Goal: Information Seeking & Learning: Compare options

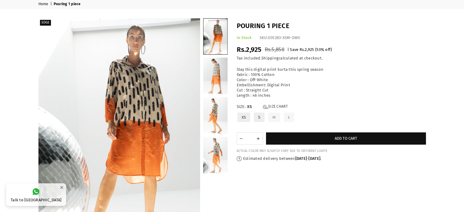
scroll to position [15, 0]
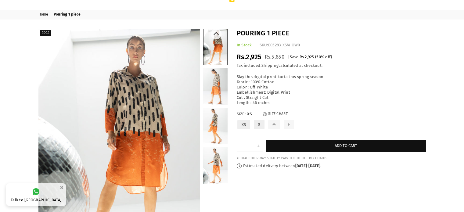
click at [216, 86] on link at bounding box center [215, 86] width 24 height 37
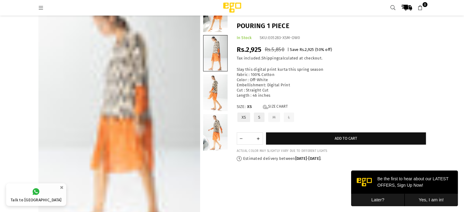
scroll to position [61, 0]
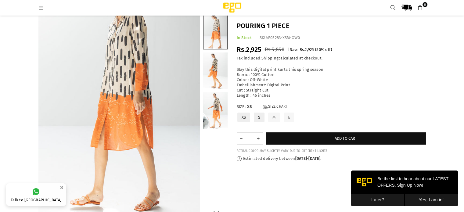
click at [213, 81] on link at bounding box center [215, 70] width 24 height 37
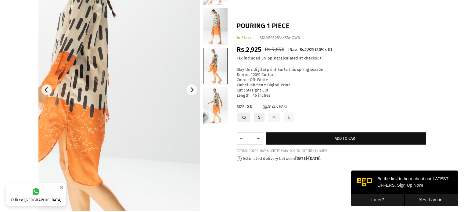
scroll to position [77, 0]
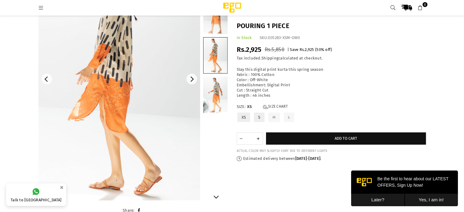
click at [219, 103] on link at bounding box center [215, 95] width 24 height 37
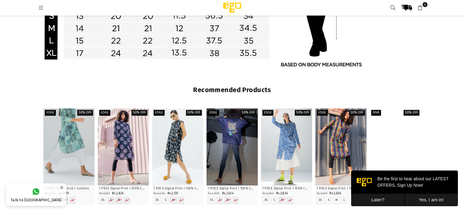
scroll to position [534, 0]
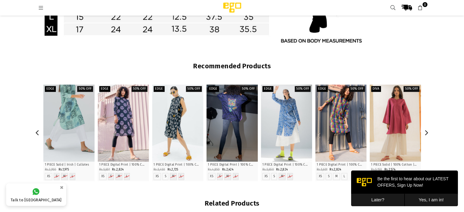
click at [172, 166] on p "1 PIECE Digital Print | 100% Cotton | Straight Cut" at bounding box center [178, 165] width 48 height 5
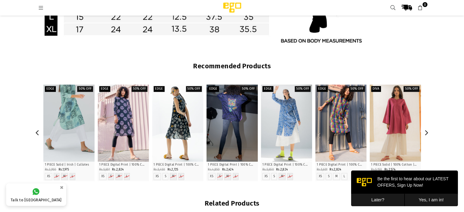
click at [186, 137] on div at bounding box center [177, 123] width 51 height 77
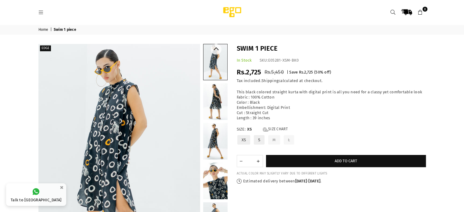
click at [217, 102] on link at bounding box center [215, 101] width 24 height 37
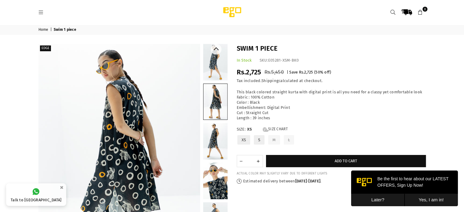
click at [210, 140] on link at bounding box center [215, 141] width 24 height 37
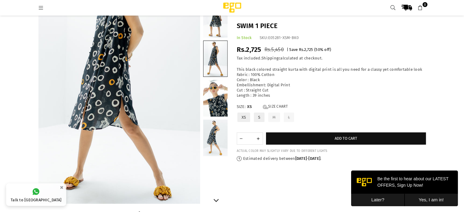
scroll to position [76, 0]
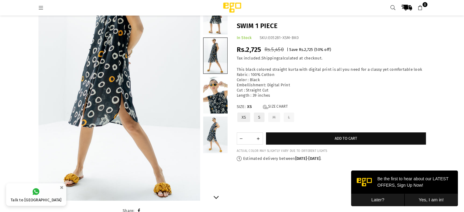
click at [212, 126] on link at bounding box center [215, 135] width 24 height 37
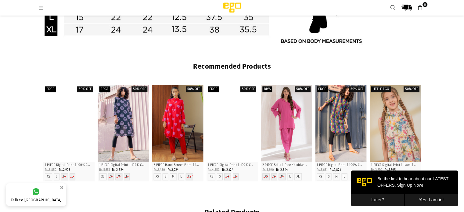
scroll to position [565, 0]
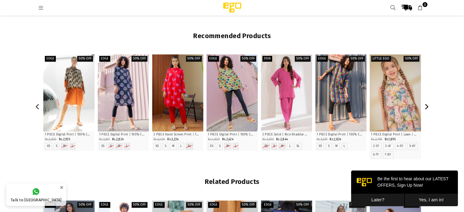
click at [428, 105] on icon "Next" at bounding box center [426, 106] width 5 height 5
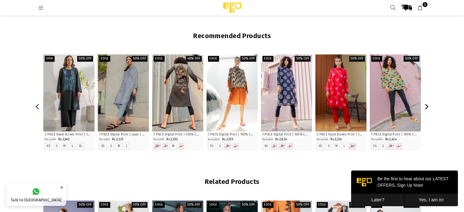
click at [428, 105] on icon "Next" at bounding box center [426, 106] width 5 height 5
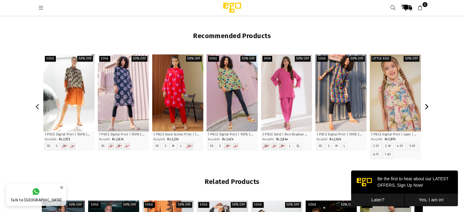
click at [428, 105] on icon "Next" at bounding box center [426, 106] width 5 height 5
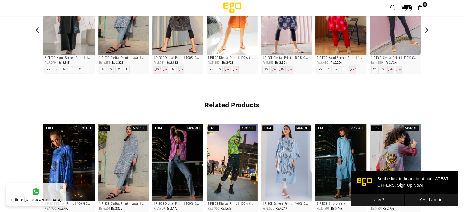
scroll to position [687, 0]
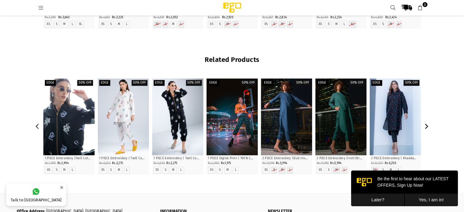
click at [426, 126] on icon "Next" at bounding box center [426, 126] width 5 height 5
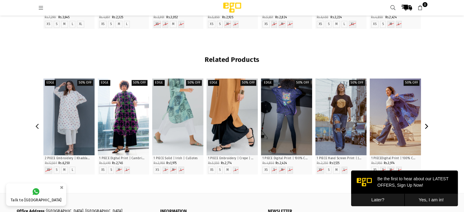
click at [426, 126] on icon "Next" at bounding box center [426, 126] width 5 height 5
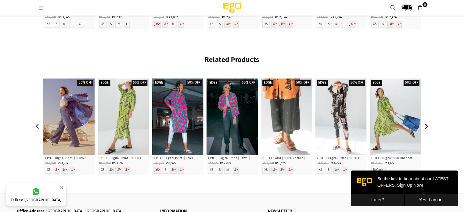
click at [426, 126] on icon "Next" at bounding box center [426, 126] width 5 height 5
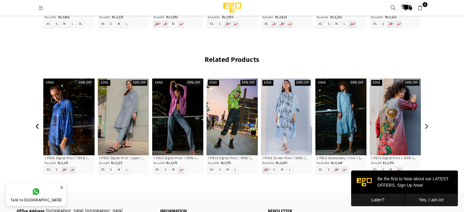
click at [38, 126] on icon "Previous" at bounding box center [37, 126] width 5 height 5
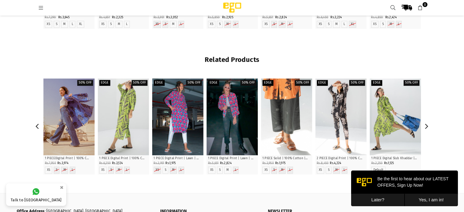
click at [385, 131] on div at bounding box center [395, 116] width 51 height 77
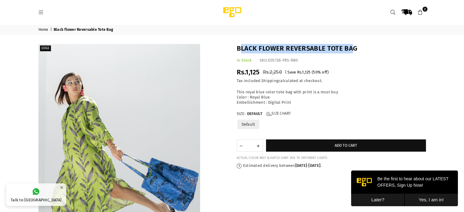
drag, startPoint x: 239, startPoint y: 46, endPoint x: 350, endPoint y: 46, distance: 111.7
click at [350, 46] on h1 "Black flower Reversable Tote Bag" at bounding box center [331, 48] width 189 height 9
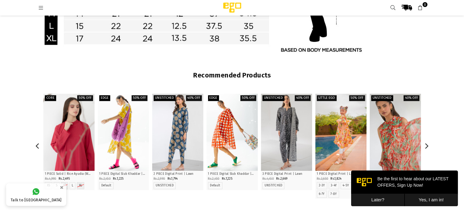
scroll to position [534, 0]
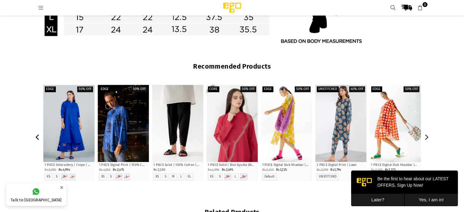
click at [38, 135] on icon "Previous" at bounding box center [37, 137] width 3 height 5
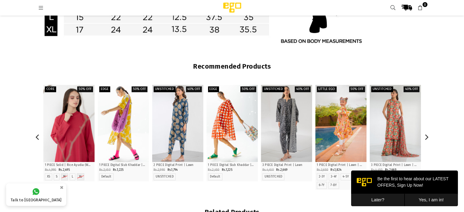
click at [236, 136] on div at bounding box center [231, 123] width 51 height 77
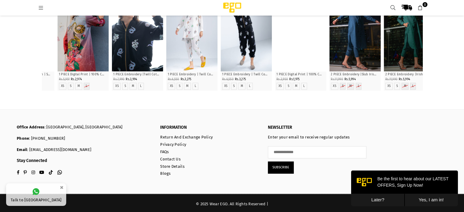
scroll to position [773, 0]
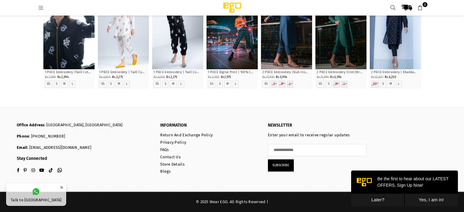
click at [376, 197] on button "Later?" at bounding box center [377, 200] width 53 height 13
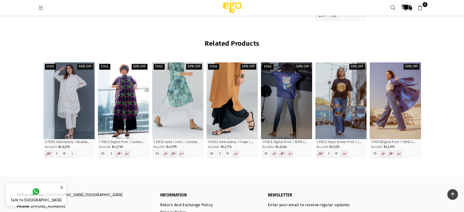
scroll to position [712, 0]
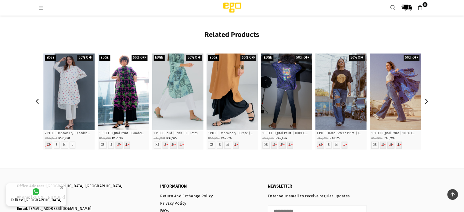
click at [347, 135] on div "Golden moon 1 PIECE Hand Screen Print | Jersey | Straight Cut Regular price Rs.…" at bounding box center [340, 139] width 51 height 19
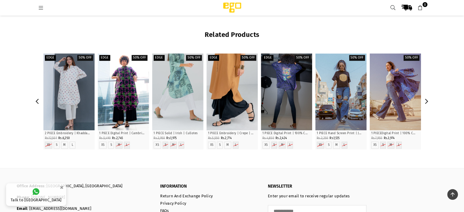
click at [343, 102] on div at bounding box center [340, 91] width 51 height 77
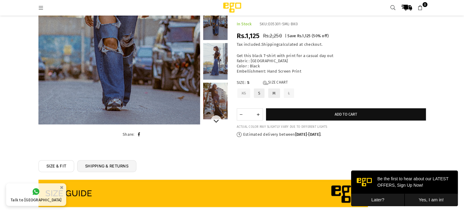
scroll to position [74, 0]
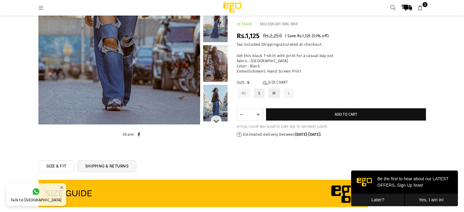
click at [219, 75] on link at bounding box center [215, 63] width 24 height 37
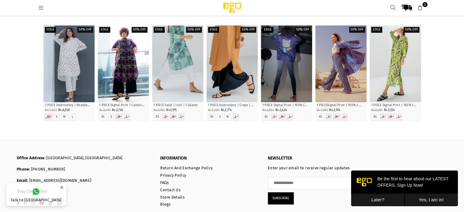
scroll to position [773, 0]
